Goal: Information Seeking & Learning: Learn about a topic

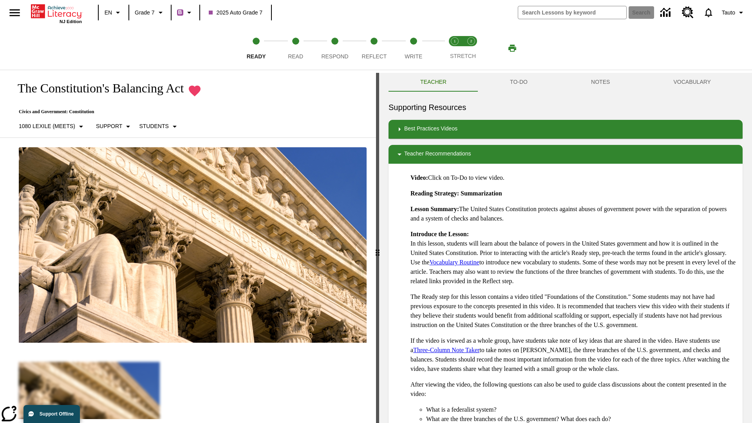
click at [519, 82] on button "TO-DO" at bounding box center [518, 82] width 81 height 19
